Goal: Task Accomplishment & Management: Manage account settings

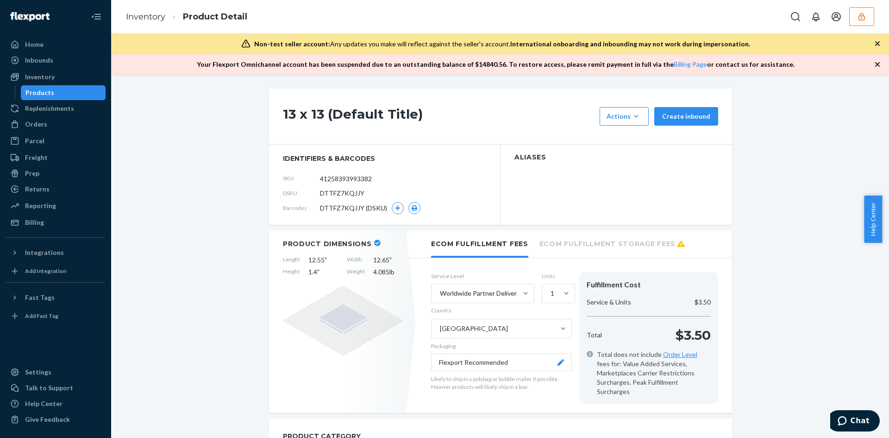
scroll to position [605, 0]
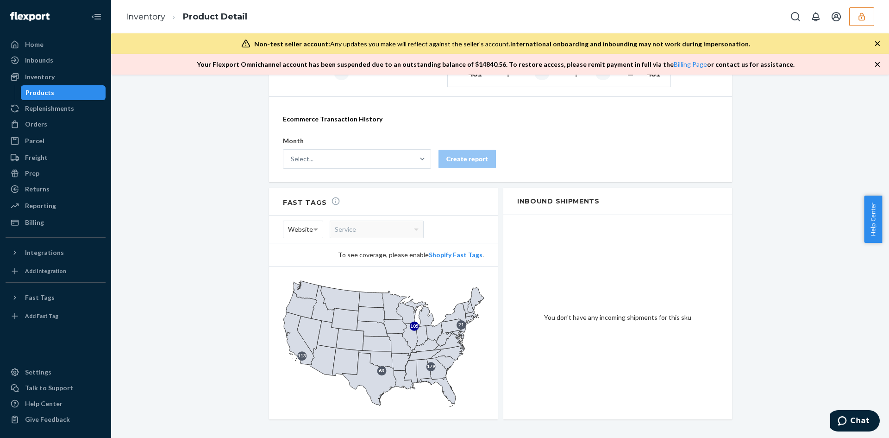
click at [856, 14] on button "button" at bounding box center [861, 16] width 25 height 19
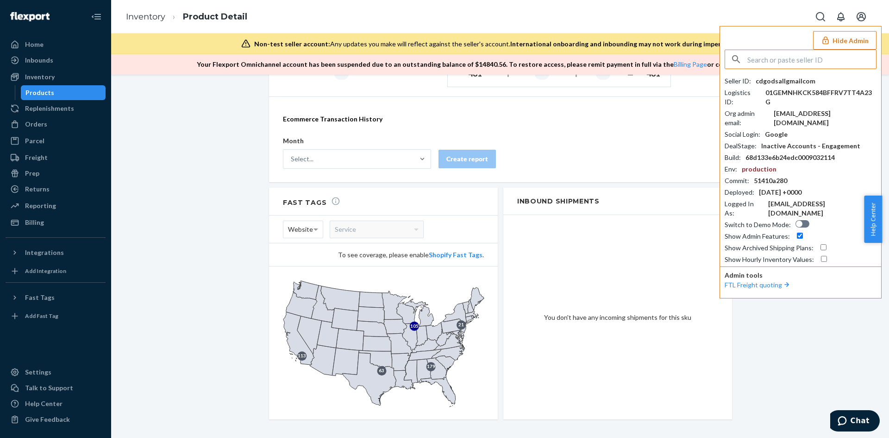
click at [813, 62] on input "text" at bounding box center [811, 59] width 129 height 19
type input "cdgodsallgmailcom"
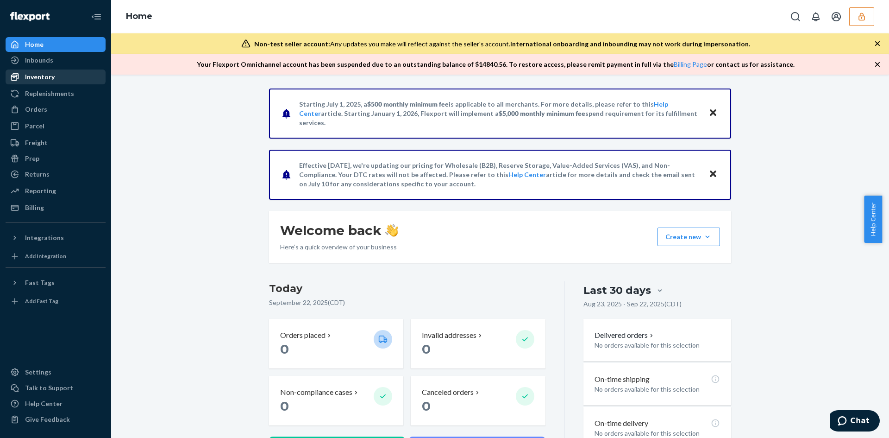
click at [45, 79] on div "Inventory" at bounding box center [40, 76] width 30 height 9
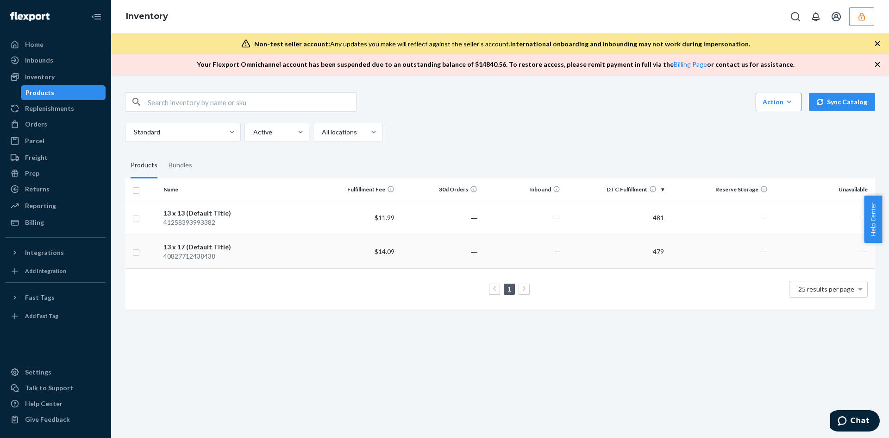
click at [614, 250] on td "479" at bounding box center [616, 251] width 104 height 34
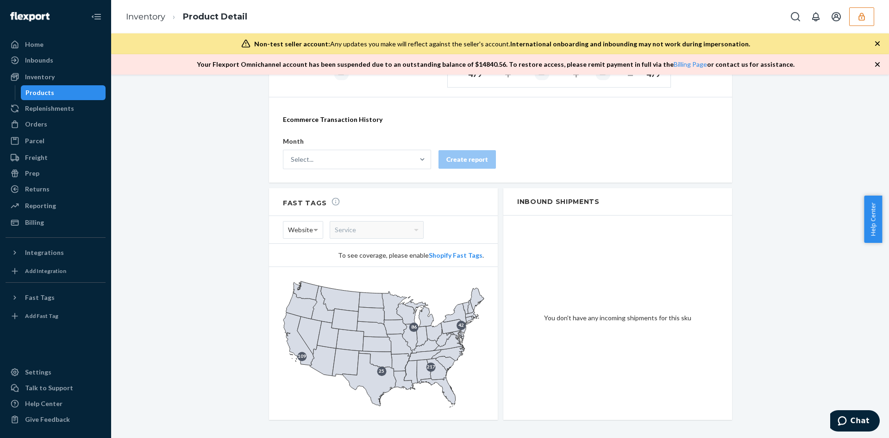
scroll to position [605, 0]
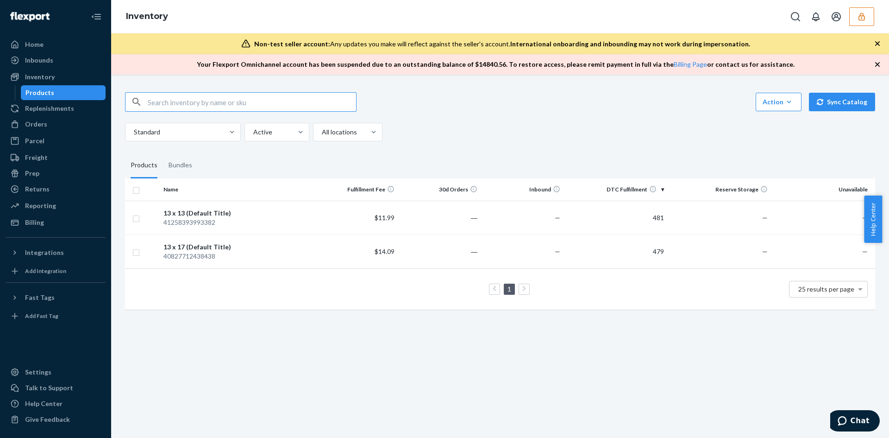
click at [530, 214] on td "—" at bounding box center [522, 218] width 83 height 34
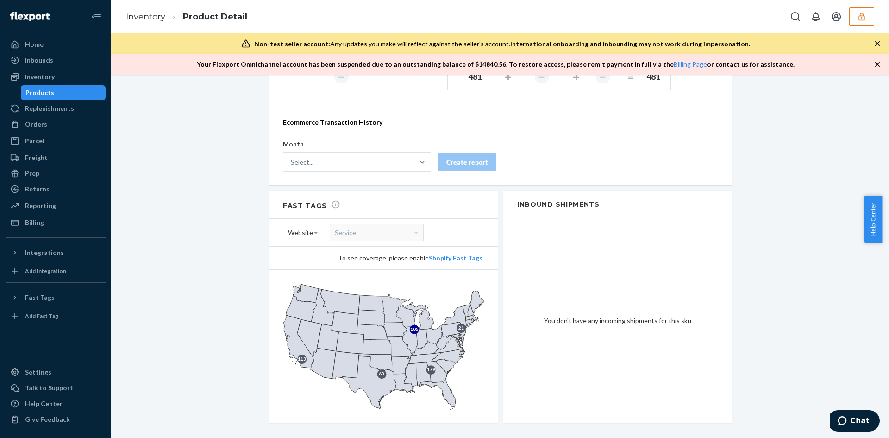
scroll to position [602, 0]
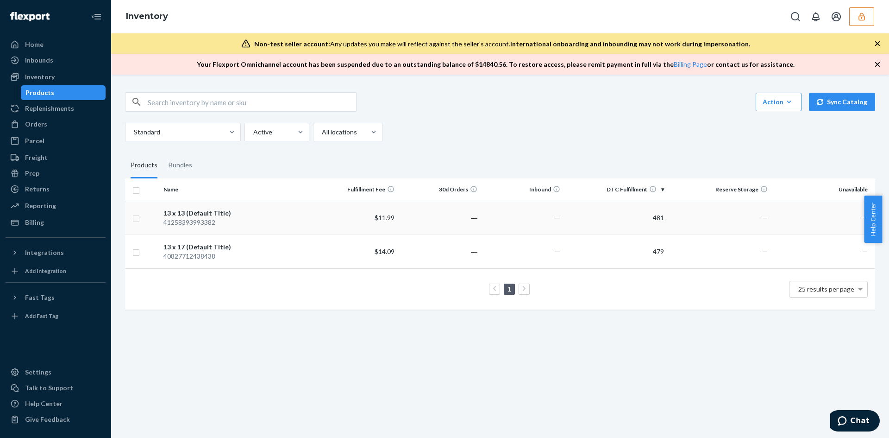
click at [432, 211] on td "―" at bounding box center [439, 218] width 83 height 34
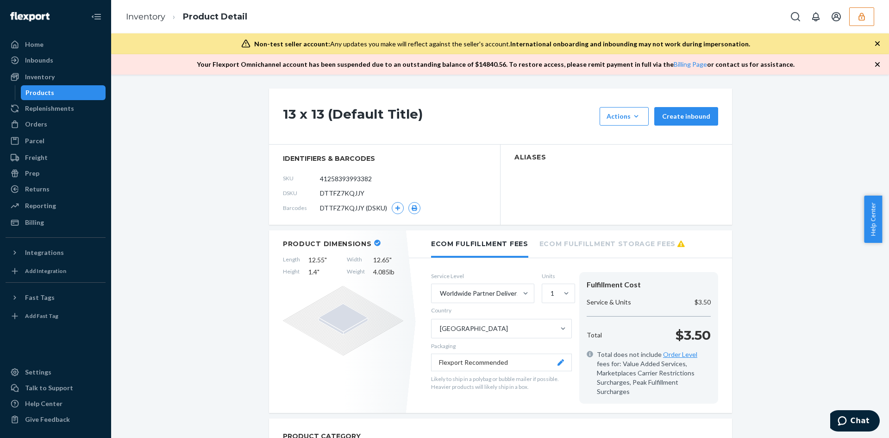
click at [343, 192] on span "DTTFZ7KQJJY" at bounding box center [342, 192] width 44 height 9
copy span "DTTFZ7KQJJY"
click at [135, 20] on link "Inventory" at bounding box center [145, 17] width 39 height 10
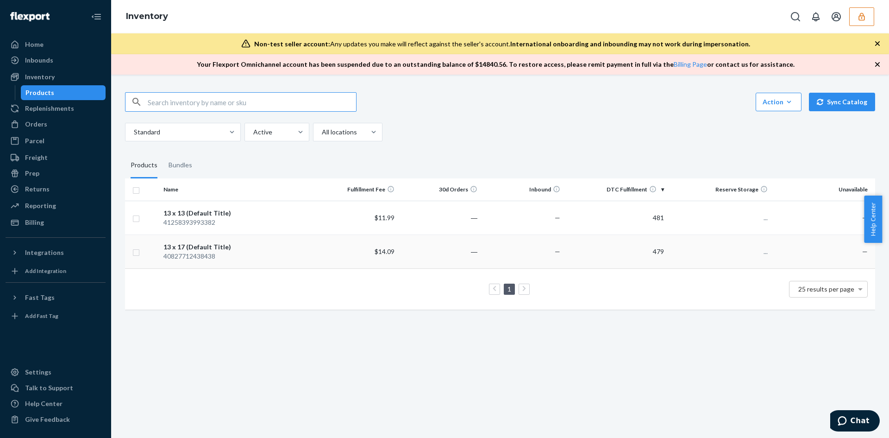
click at [490, 251] on td "—" at bounding box center [522, 251] width 83 height 34
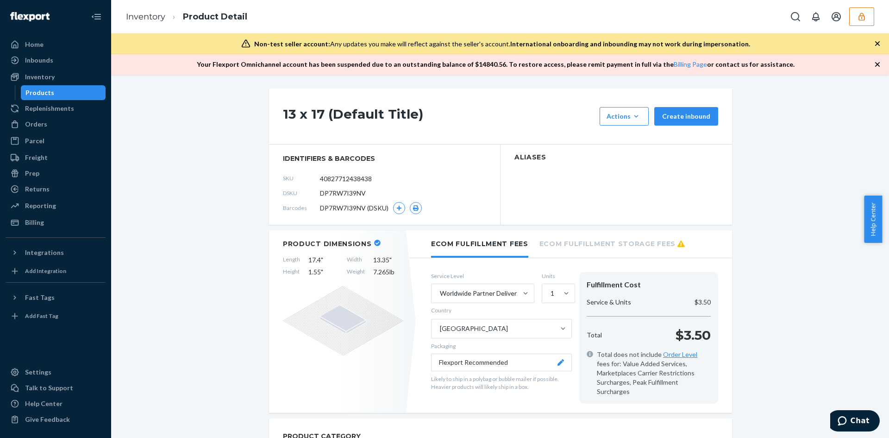
click at [345, 192] on span "DP7RW7I39NV" at bounding box center [343, 192] width 46 height 9
copy span "DP7RW7I39NV"
